Goal: Task Accomplishment & Management: Use online tool/utility

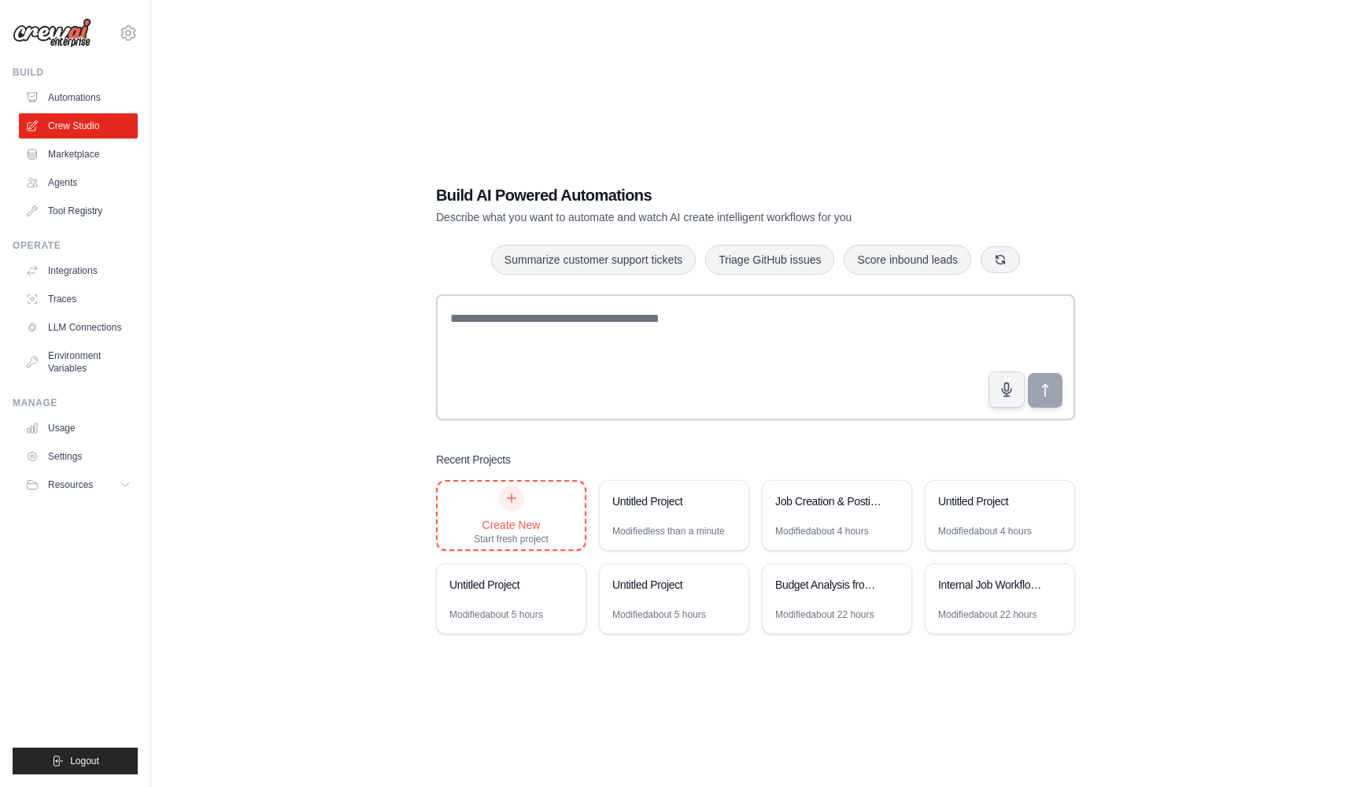
click at [505, 513] on div "Create New Start fresh project" at bounding box center [511, 516] width 75 height 60
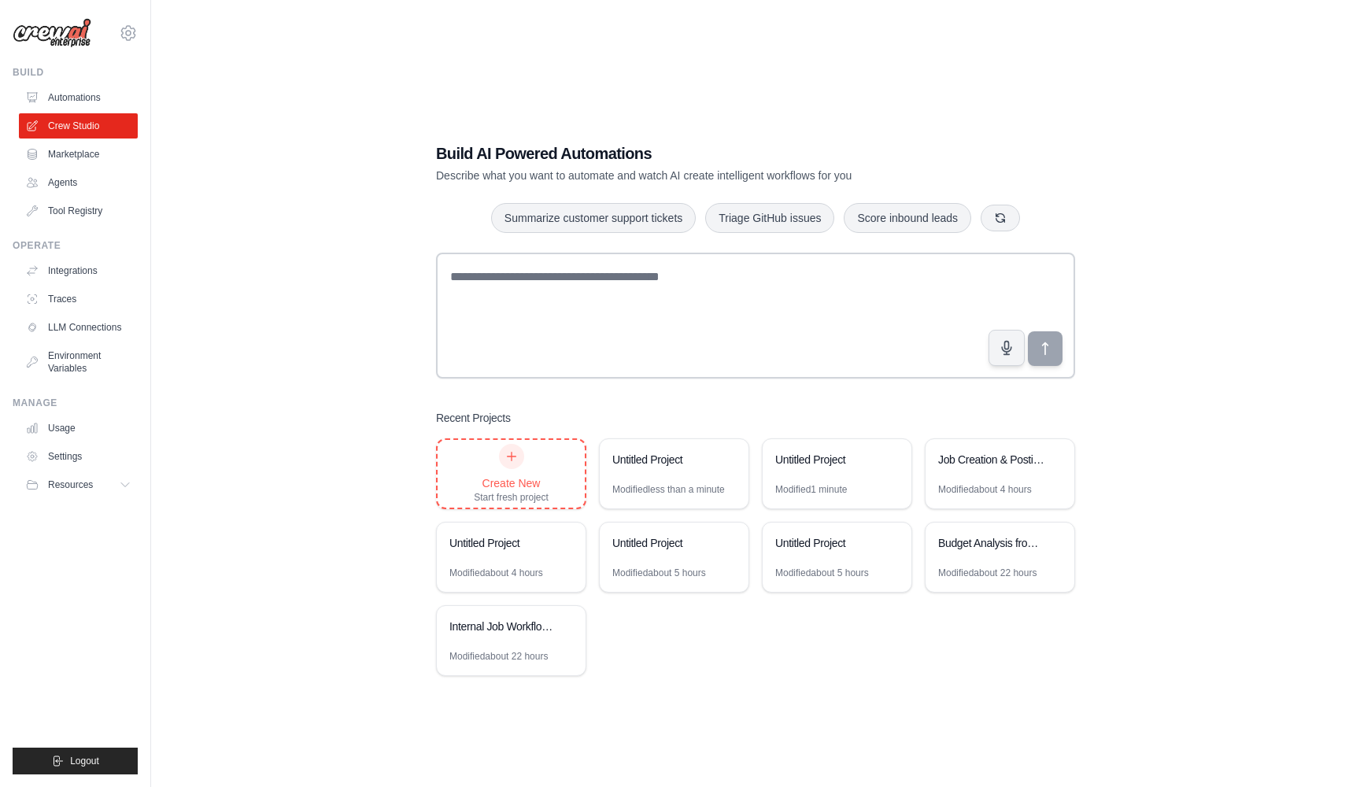
click at [493, 468] on div "Create New Start fresh project" at bounding box center [511, 474] width 75 height 60
click at [514, 634] on div "Internal Job Workflow Automation" at bounding box center [503, 628] width 108 height 19
click at [986, 452] on div "Job Creation & Posting Automation" at bounding box center [992, 460] width 108 height 16
click at [454, 659] on div "Modified about 22 hours" at bounding box center [498, 656] width 98 height 13
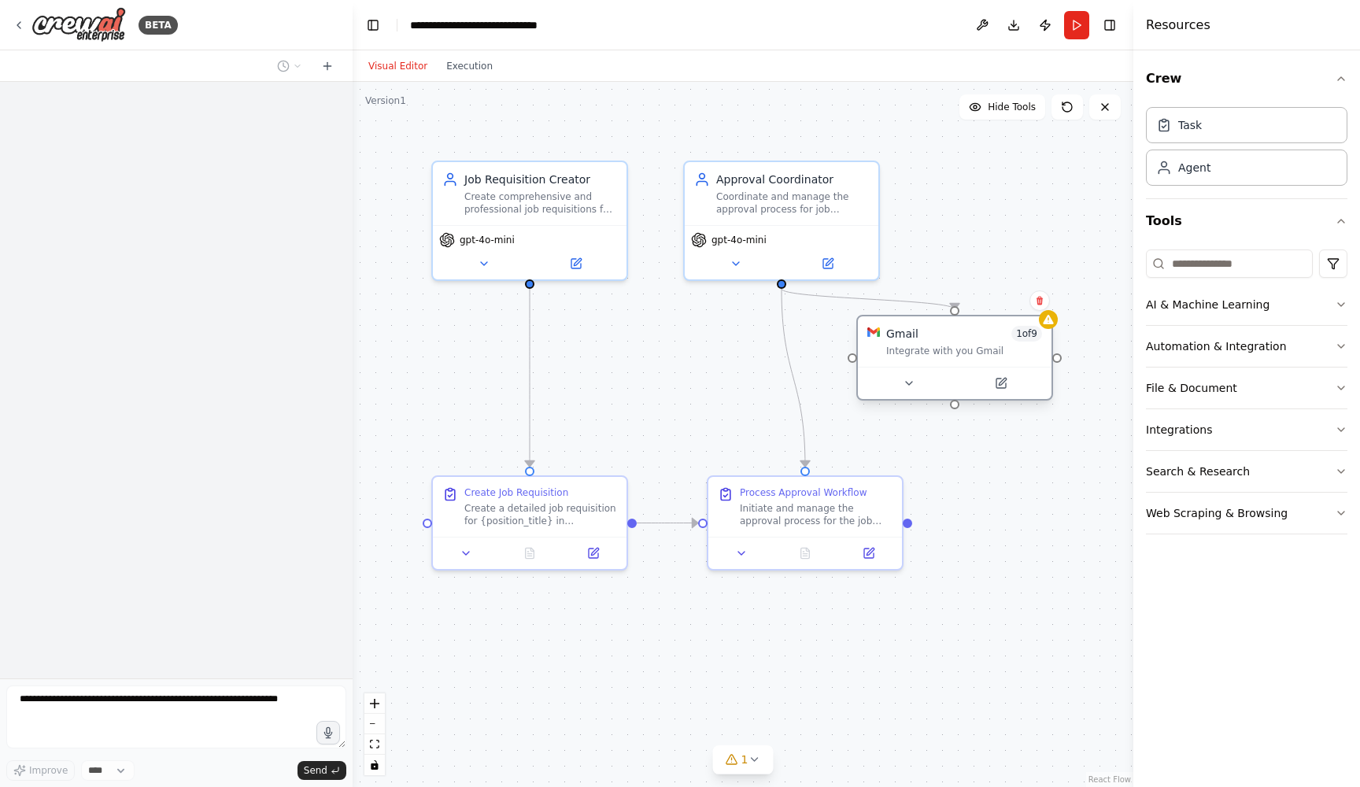
drag, startPoint x: 668, startPoint y: 380, endPoint x: 988, endPoint y: 353, distance: 321.6
click at [988, 353] on div "Integrate with you Gmail" at bounding box center [964, 351] width 156 height 13
click at [1051, 325] on icon at bounding box center [1048, 319] width 13 height 13
click at [977, 337] on div "Gmail 1 of 9" at bounding box center [964, 334] width 156 height 16
click at [908, 387] on icon at bounding box center [909, 383] width 13 height 13
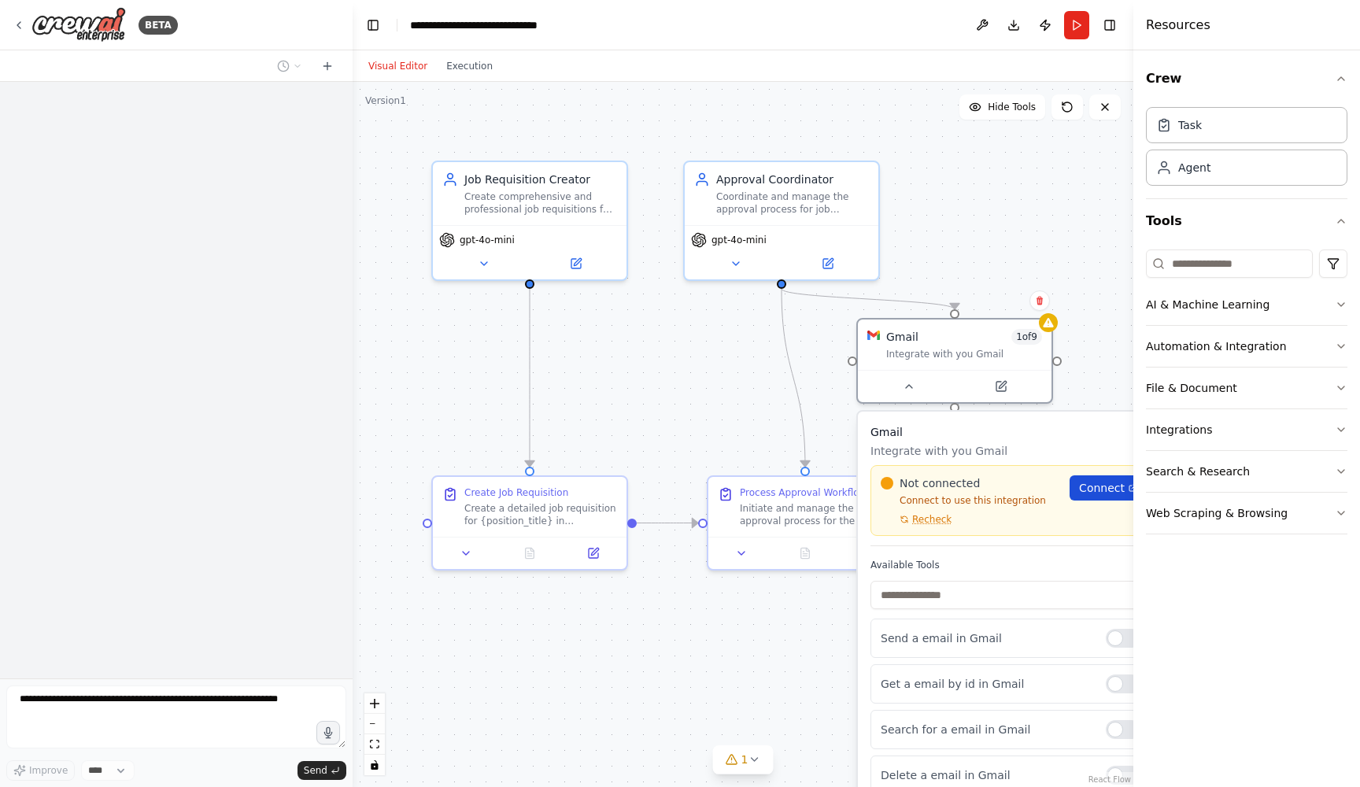
click at [1089, 491] on span "Connect" at bounding box center [1102, 488] width 46 height 16
